Goal: Register for event/course

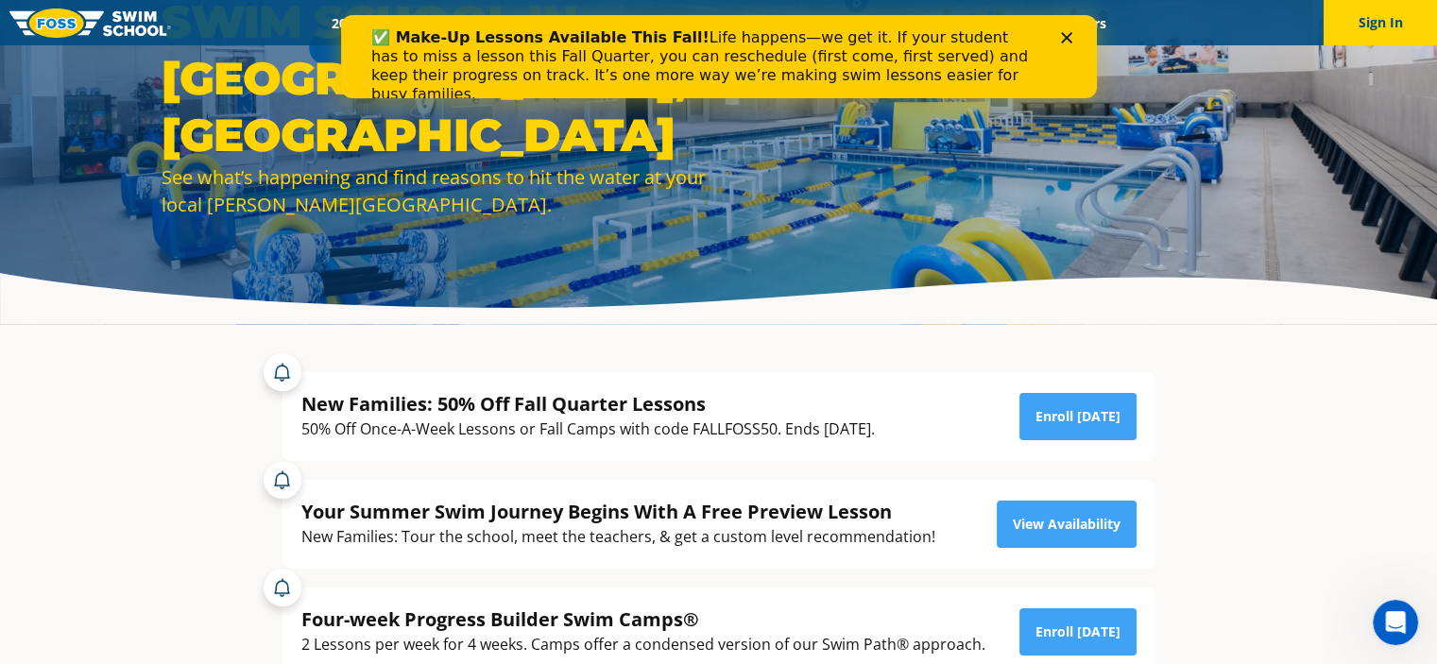
scroll to position [283, 0]
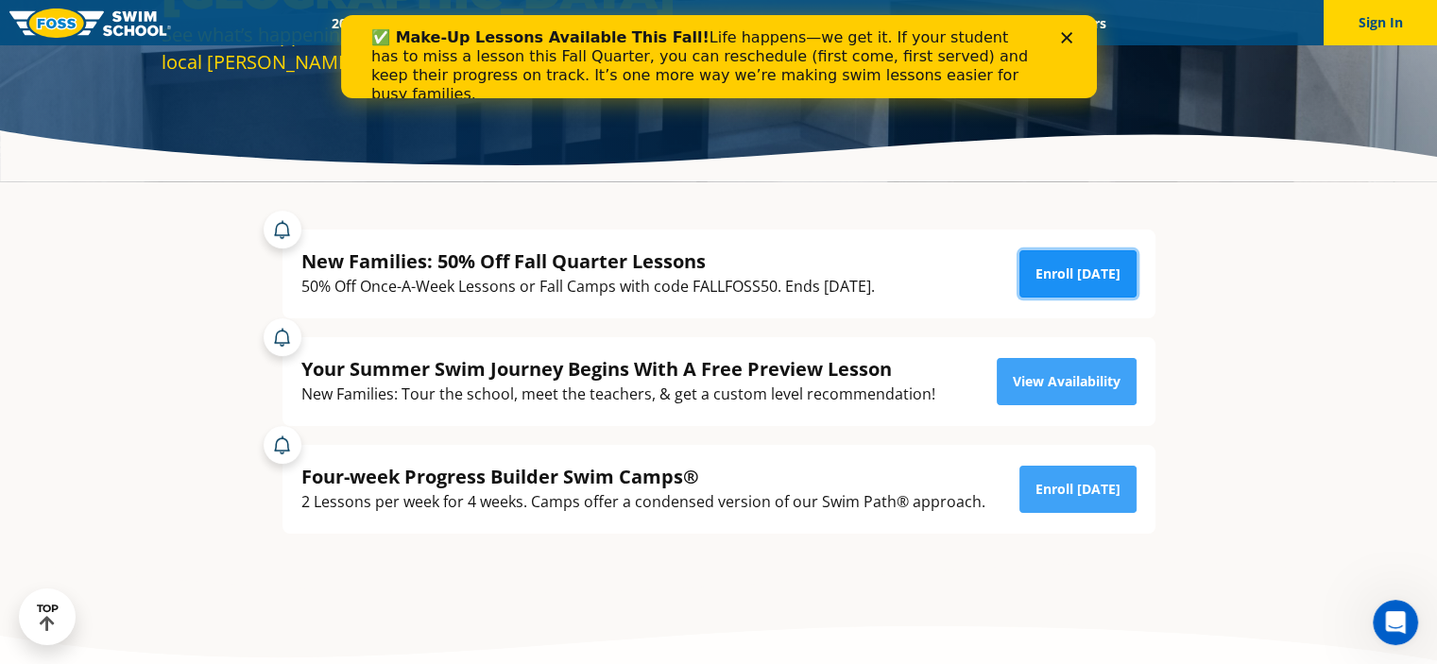
click at [1098, 256] on link "Enroll [DATE]" at bounding box center [1077, 273] width 117 height 47
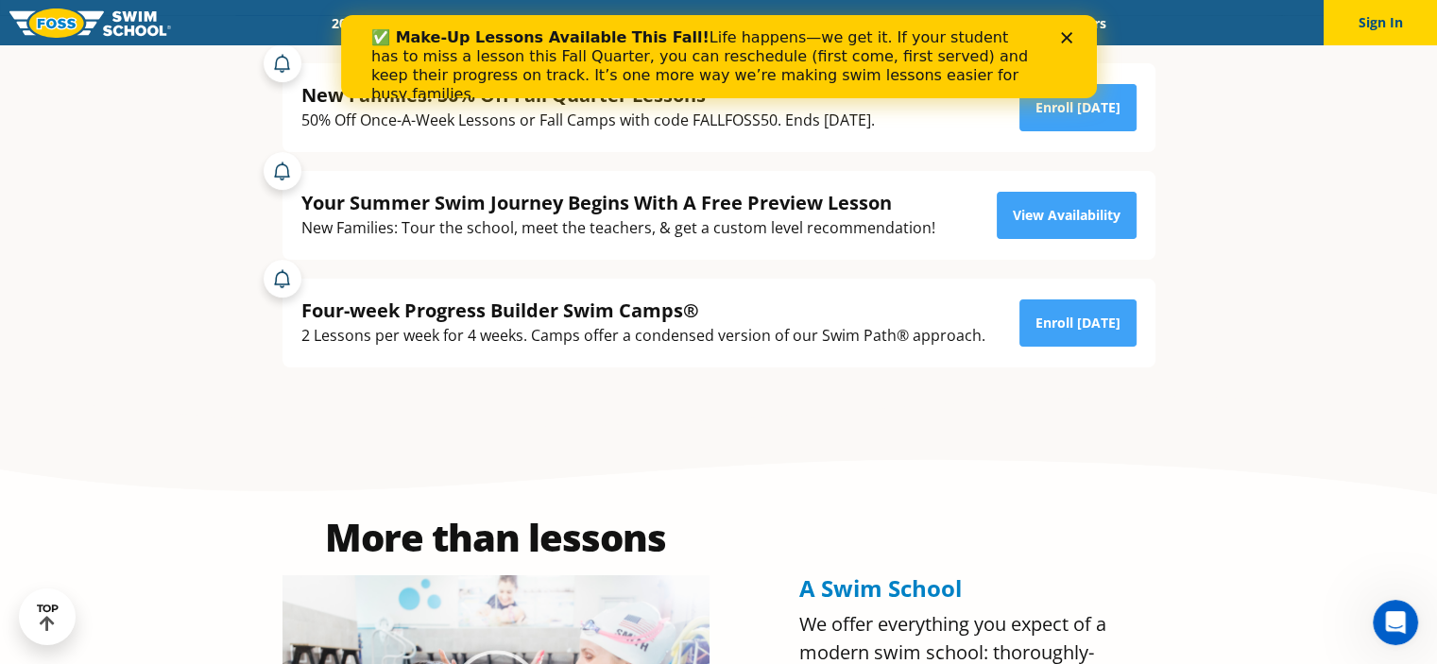
scroll to position [189, 0]
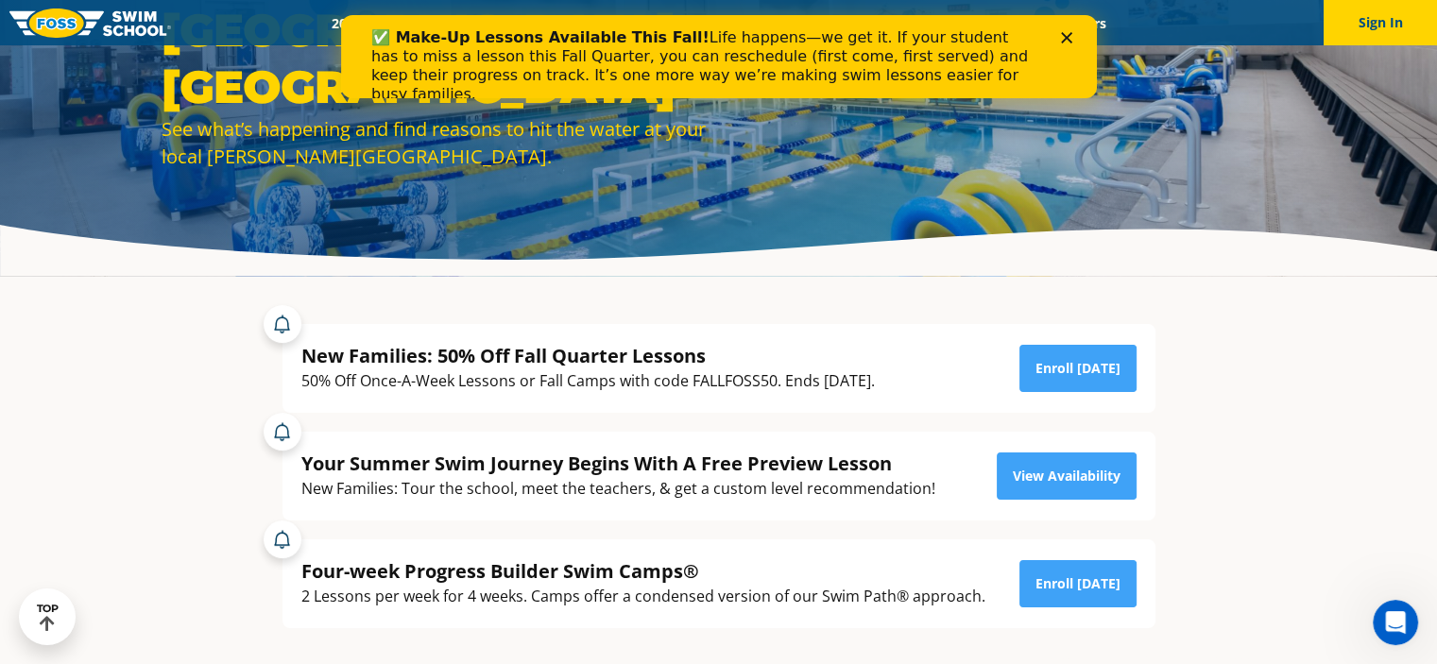
click at [1062, 37] on icon "Close" at bounding box center [1065, 37] width 11 height 11
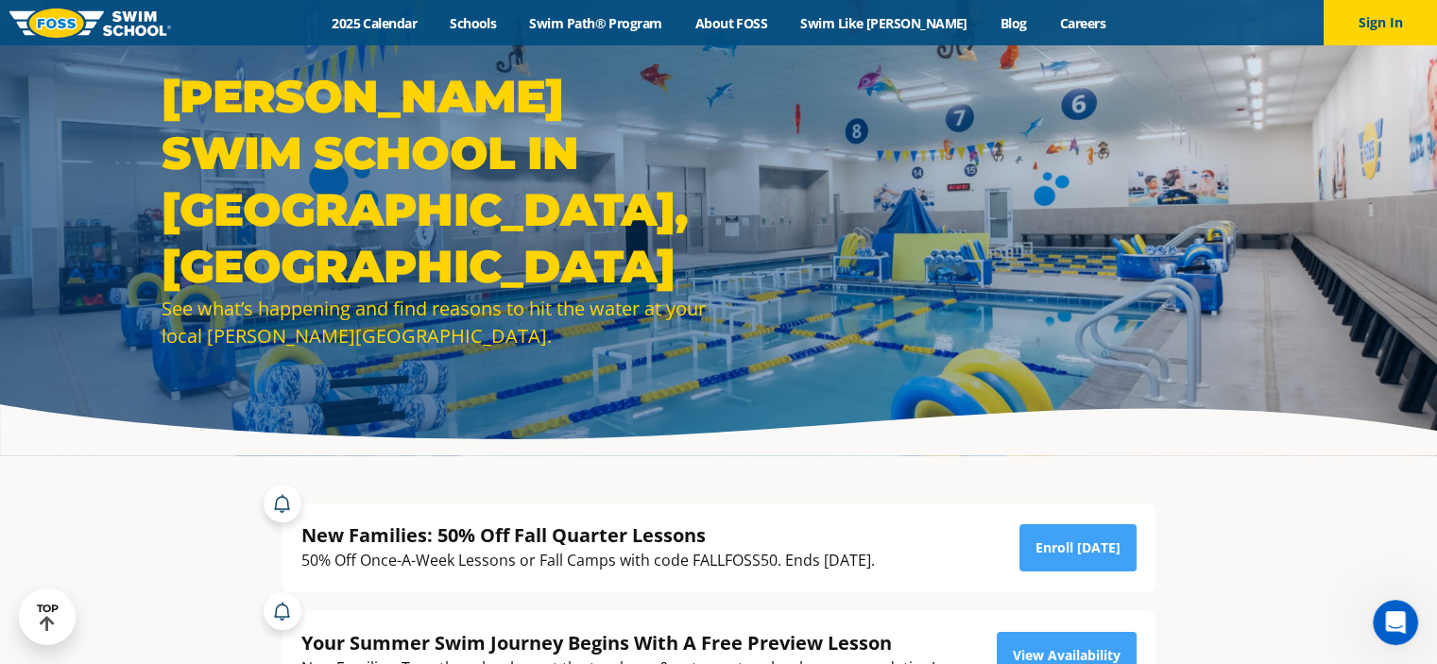
scroll to position [0, 0]
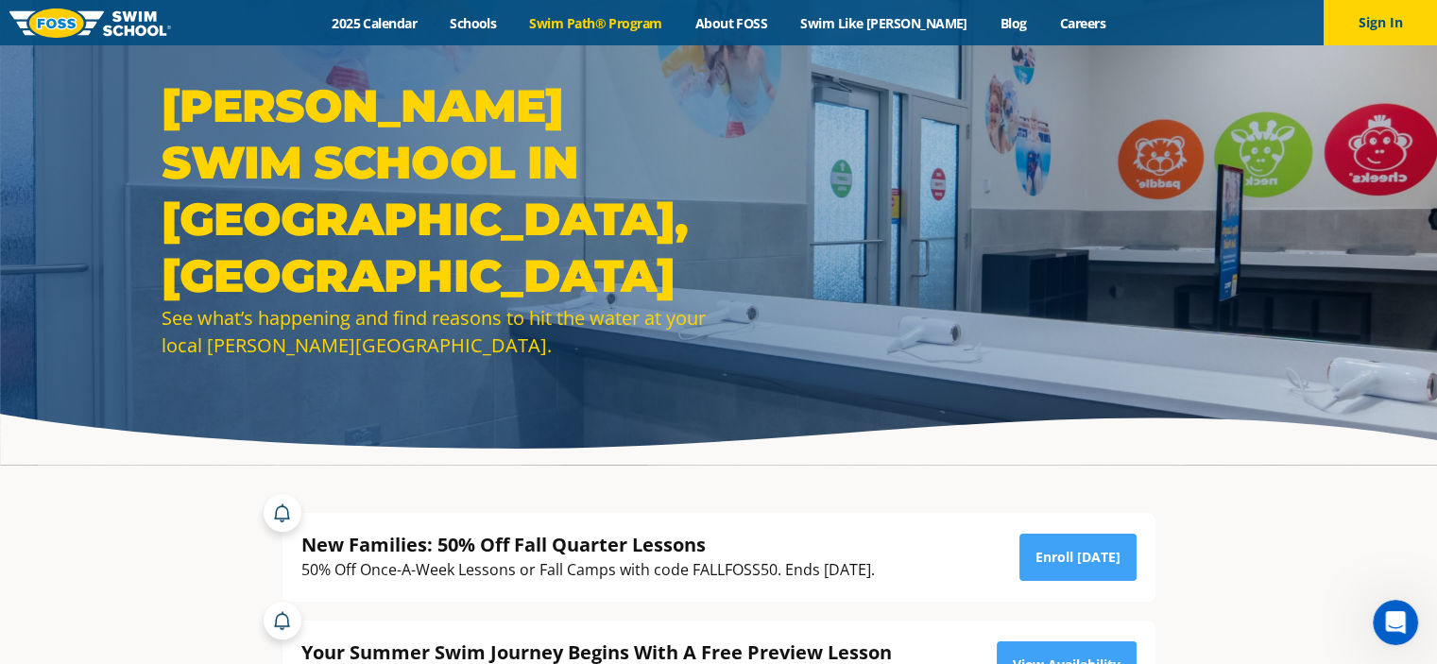
click at [591, 19] on link "Swim Path® Program" at bounding box center [595, 23] width 165 height 18
